Goal: Ask a question

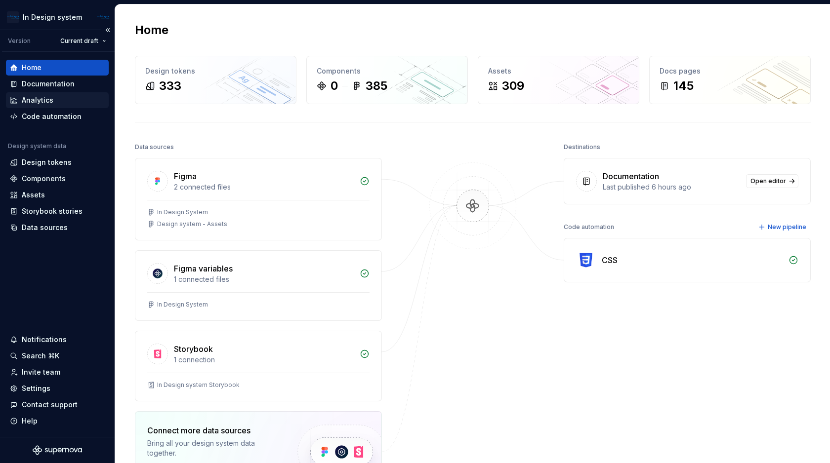
click at [55, 101] on div "Analytics" at bounding box center [57, 100] width 95 height 10
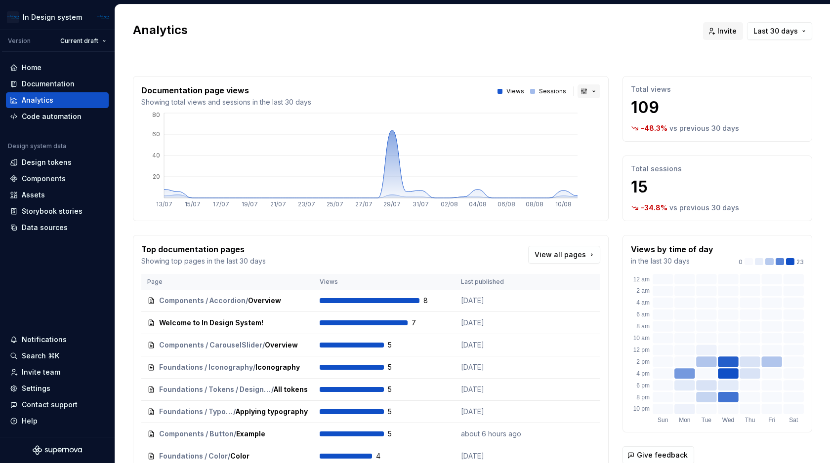
click at [585, 89] on button "button" at bounding box center [589, 91] width 23 height 14
click at [604, 122] on div "Bar chart" at bounding box center [611, 127] width 31 height 10
click at [593, 96] on button "button" at bounding box center [589, 91] width 23 height 14
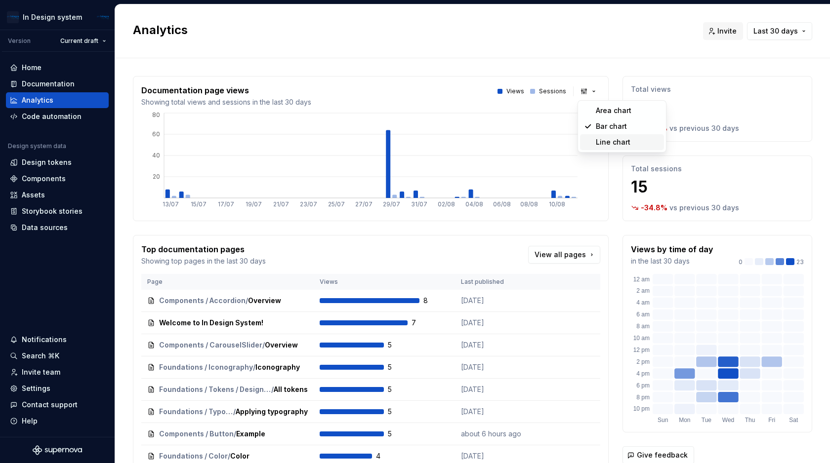
click at [603, 136] on span "Line chart" at bounding box center [622, 142] width 84 height 16
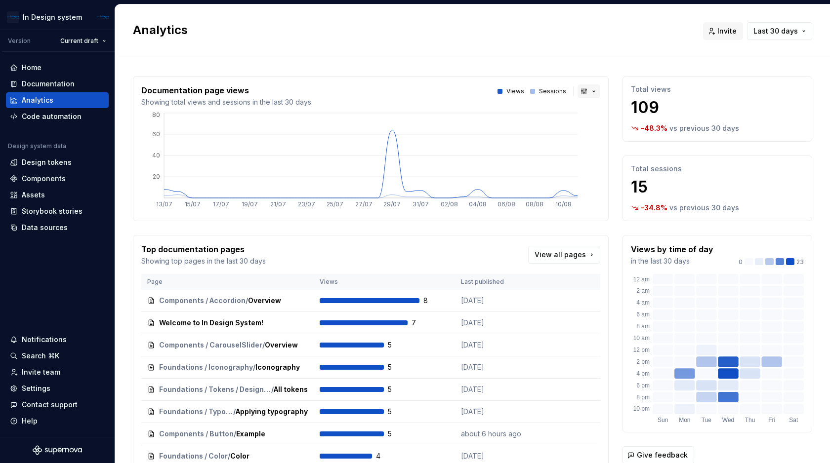
click at [588, 91] on button "button" at bounding box center [589, 91] width 23 height 14
click at [596, 110] on div "Area chart" at bounding box center [614, 111] width 36 height 10
click at [581, 92] on button "button" at bounding box center [589, 91] width 23 height 14
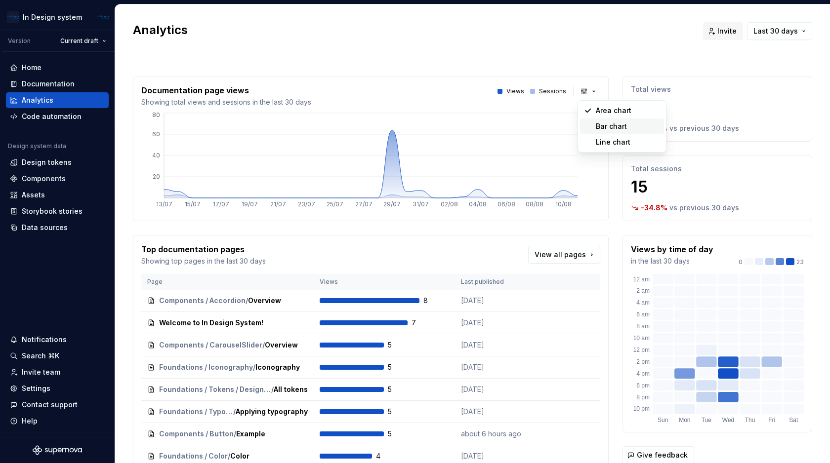
click at [603, 124] on div "Bar chart" at bounding box center [611, 127] width 31 height 10
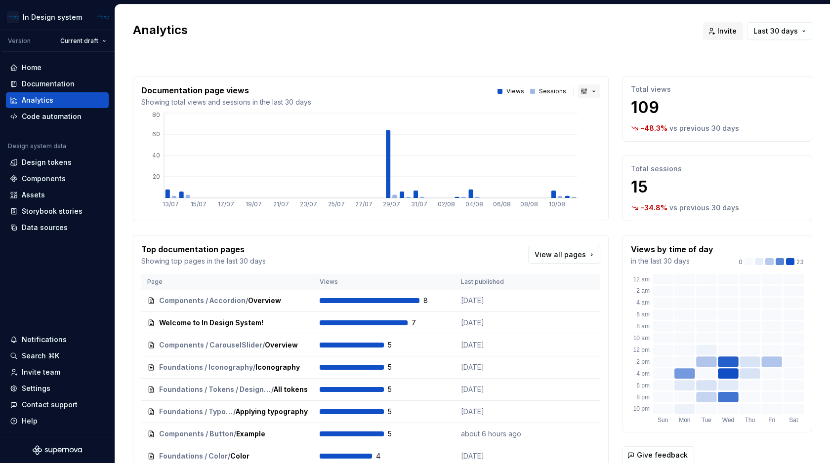
click at [589, 88] on button "button" at bounding box center [589, 91] width 23 height 14
click at [599, 140] on div "Line chart" at bounding box center [613, 142] width 35 height 10
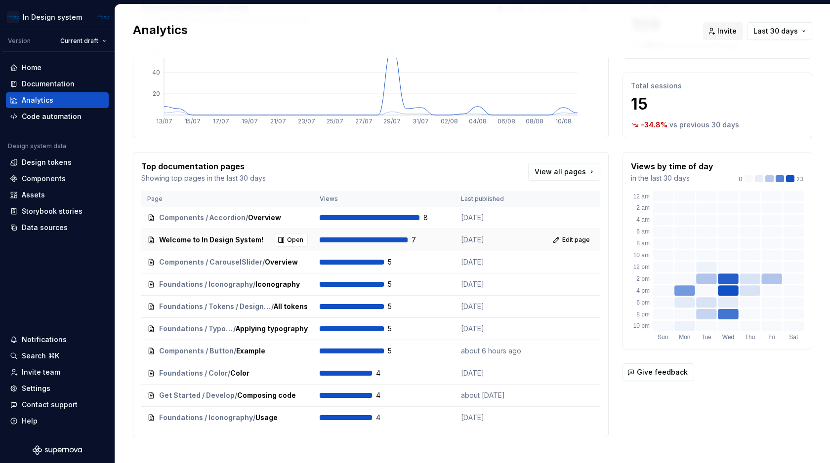
scroll to position [95, 0]
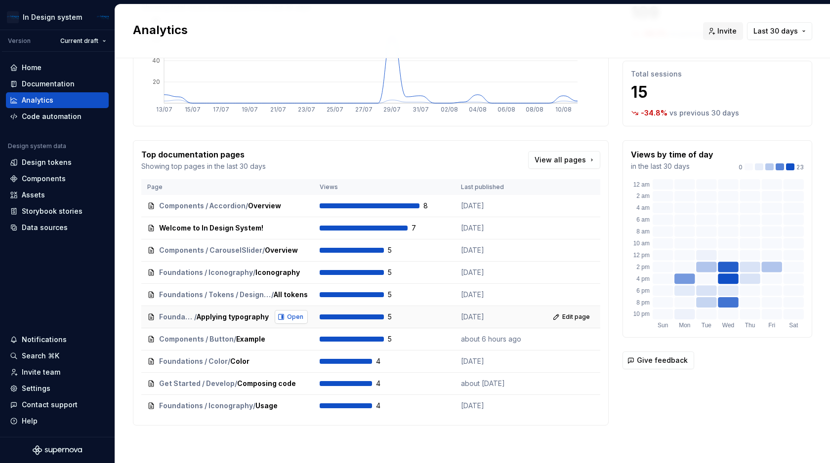
click at [285, 316] on button "Open" at bounding box center [291, 317] width 33 height 14
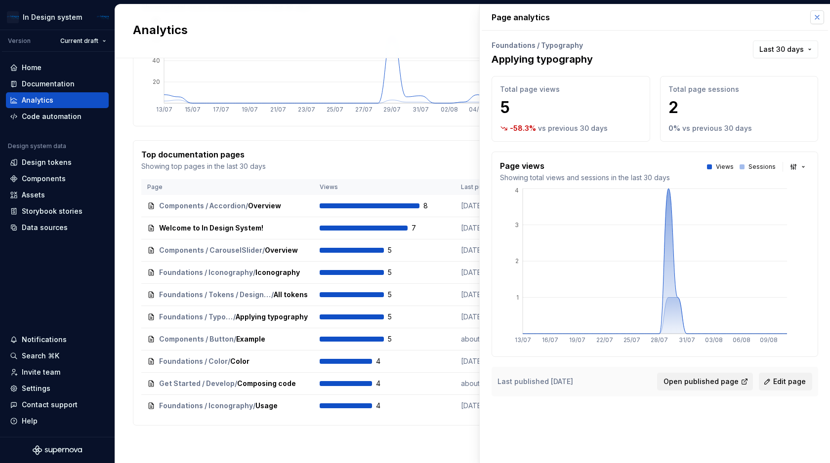
click at [817, 19] on button "button" at bounding box center [817, 17] width 14 height 14
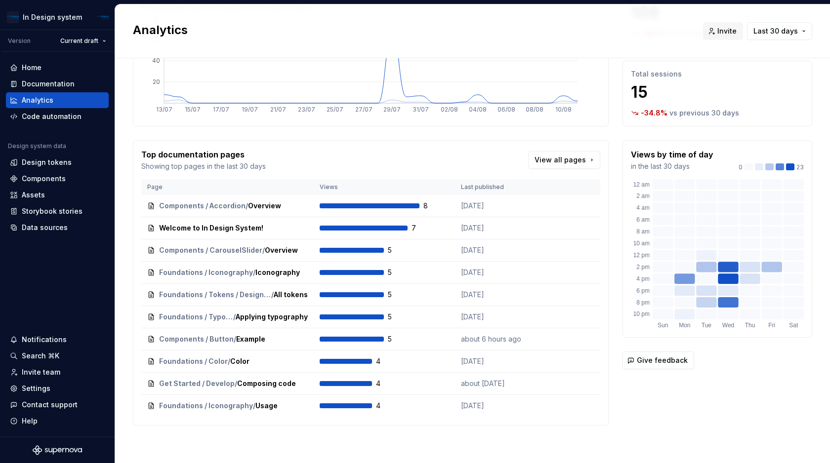
click at [817, 19] on div "Analytics Invite Last 30 days" at bounding box center [472, 31] width 715 height 54
click at [294, 204] on span "Open" at bounding box center [295, 206] width 16 height 8
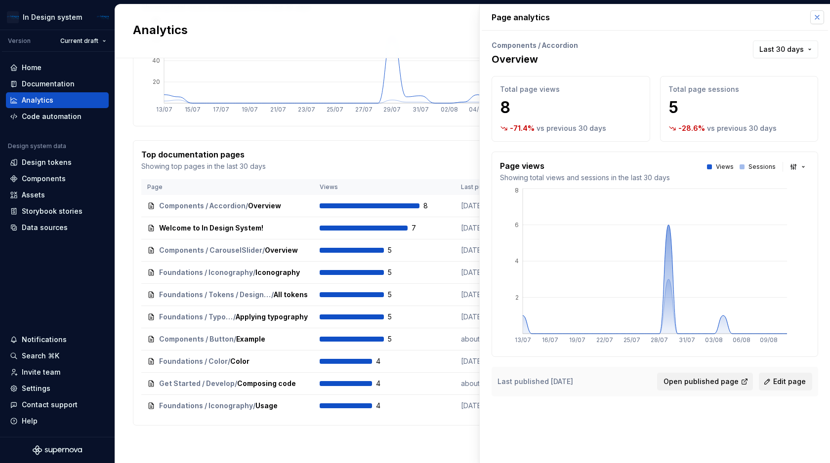
click at [820, 18] on button "button" at bounding box center [817, 17] width 14 height 14
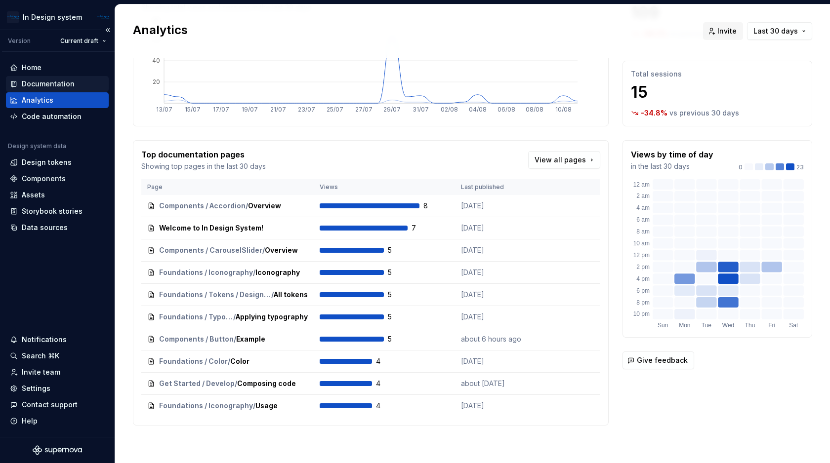
click at [46, 84] on div "Documentation" at bounding box center [48, 84] width 53 height 10
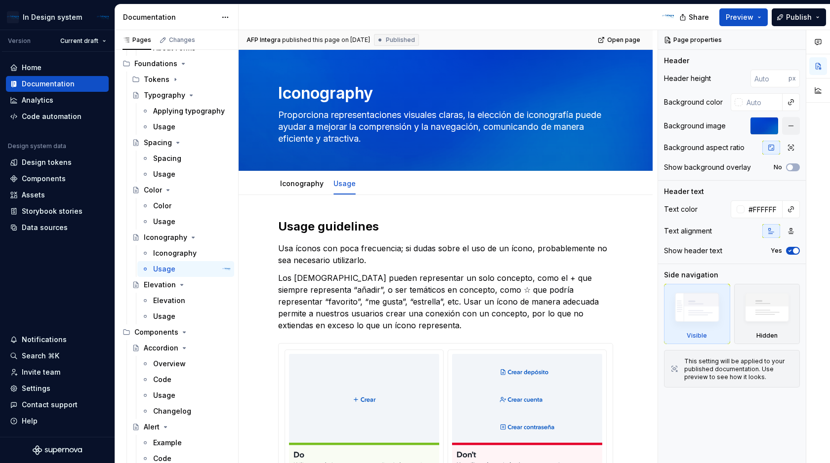
type textarea "*"
click at [45, 405] on div "Contact support" at bounding box center [50, 405] width 56 height 10
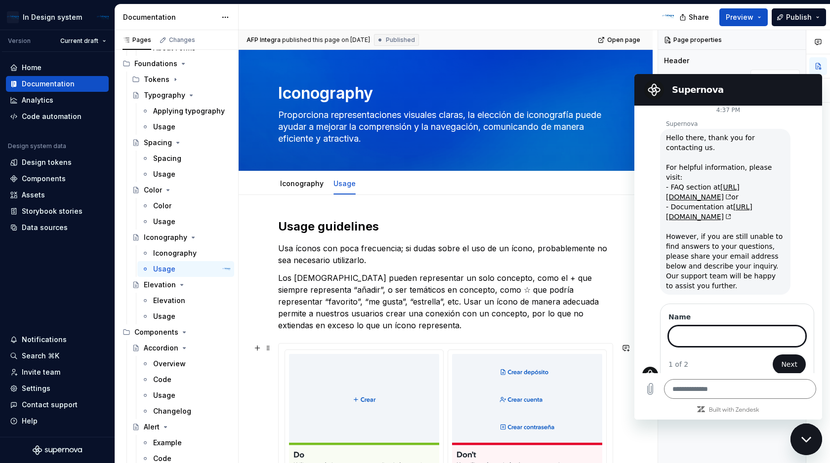
scroll to position [4, 0]
click at [803, 446] on div "Close messaging window" at bounding box center [806, 440] width 30 height 30
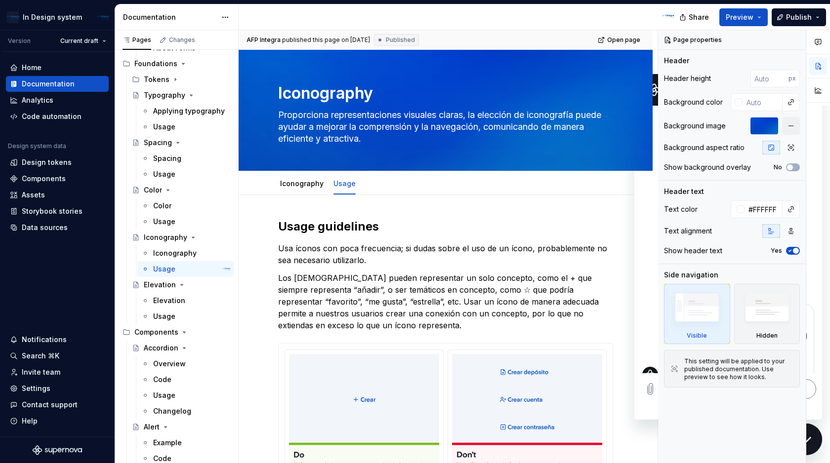
type textarea "*"
click at [821, 40] on icon "button" at bounding box center [818, 42] width 6 height 5
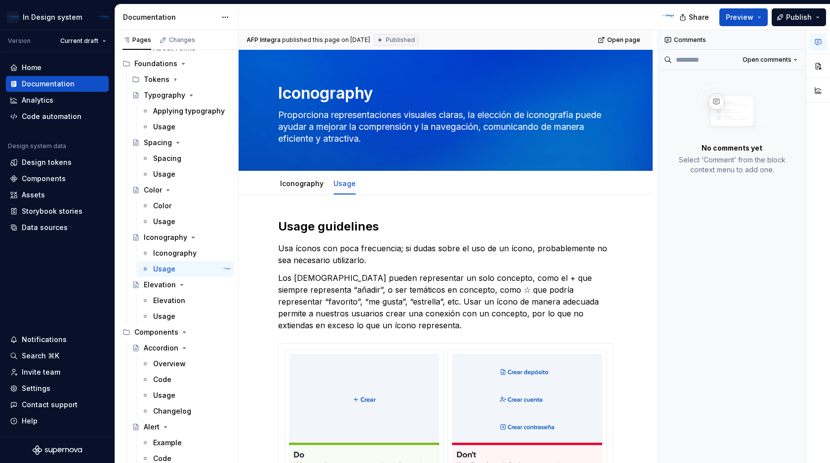
type textarea "*"
click at [50, 406] on div "Contact support" at bounding box center [50, 405] width 56 height 10
type textarea "*"
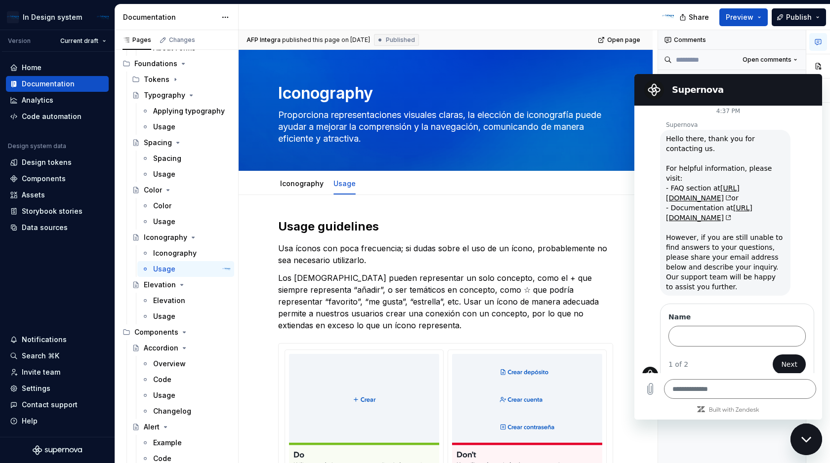
type textarea "*"
